Goal: Find specific page/section: Find specific page/section

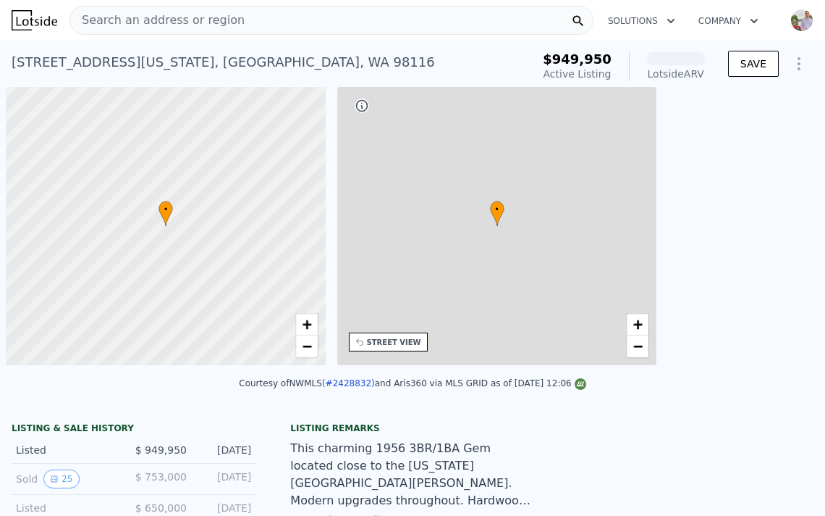
scroll to position [0, 6]
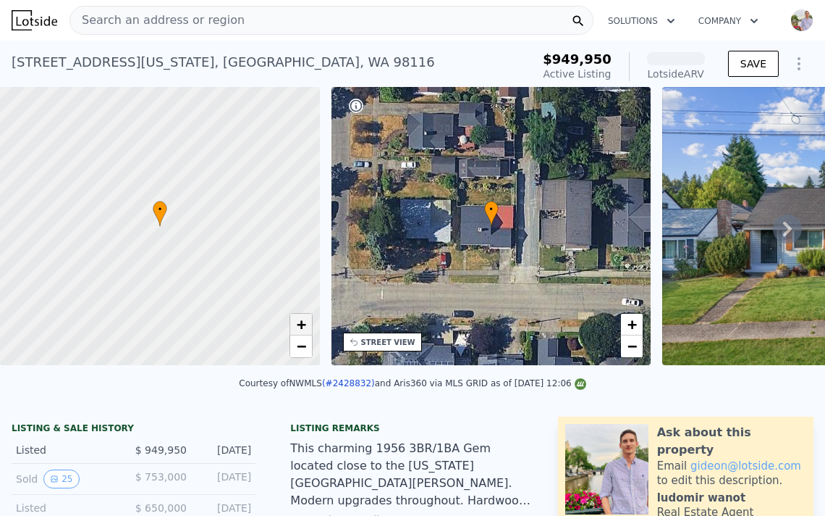
click at [306, 329] on link "+" at bounding box center [301, 325] width 22 height 22
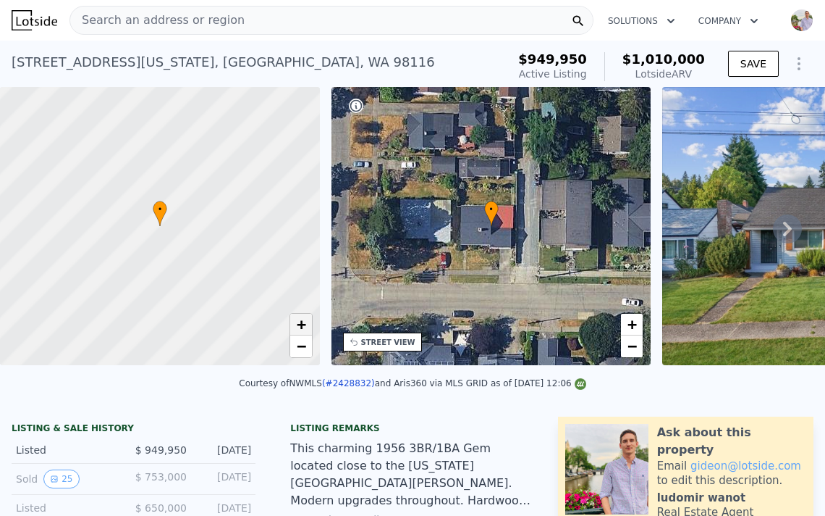
click at [306, 329] on link "+" at bounding box center [301, 325] width 22 height 22
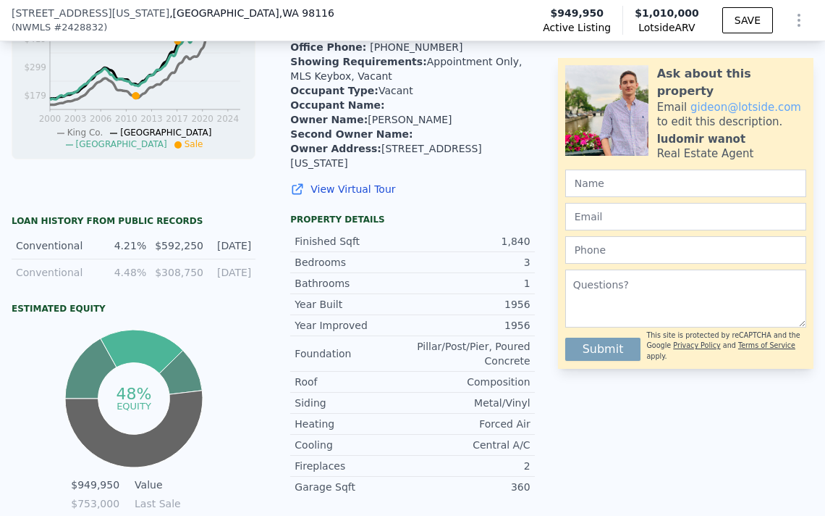
scroll to position [702, 0]
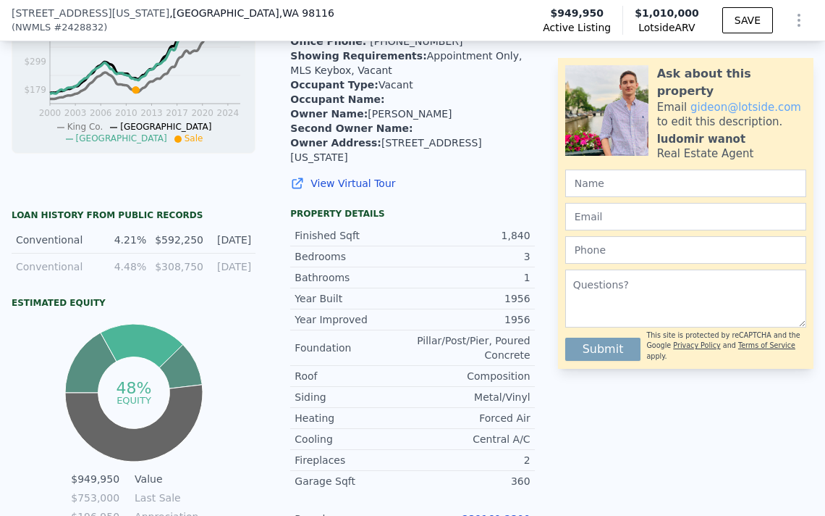
click at [497, 513] on link "239160-2300" at bounding box center [497, 519] width 68 height 12
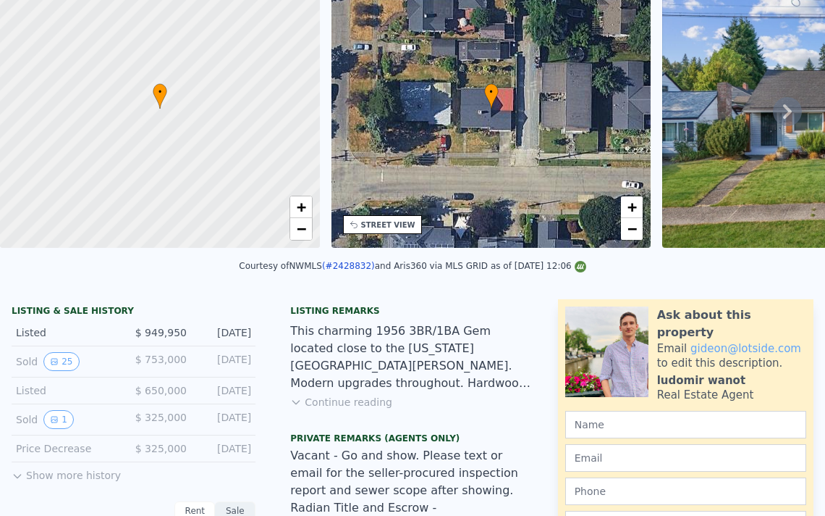
scroll to position [0, 0]
